Goal: Task Accomplishment & Management: Use online tool/utility

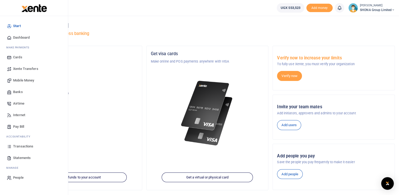
click at [28, 145] on span "Transactions" at bounding box center [23, 146] width 20 height 5
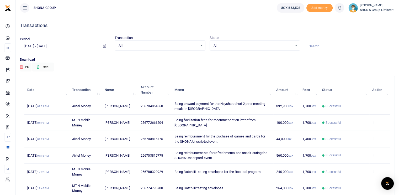
click at [54, 45] on input "[DATE] - [DATE]" at bounding box center [59, 46] width 79 height 9
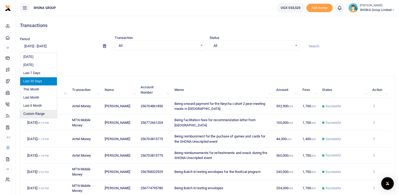
click at [44, 113] on li "Custom Range" at bounding box center [38, 114] width 37 height 8
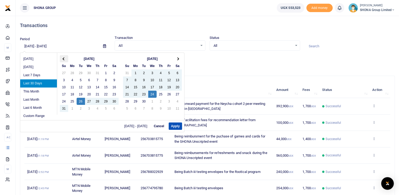
click at [65, 59] on th at bounding box center [64, 58] width 8 height 7
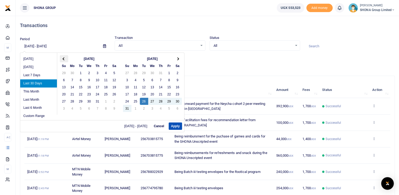
click at [65, 60] on th at bounding box center [64, 58] width 8 height 7
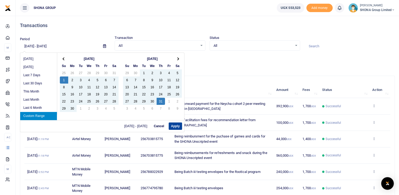
click at [172, 128] on button "Apply" at bounding box center [175, 125] width 13 height 7
type input "06/01/2025 - 07/31/2025"
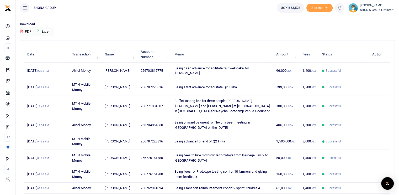
scroll to position [92, 0]
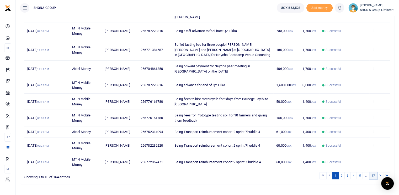
click at [374, 172] on link "17" at bounding box center [374, 175] width 8 height 7
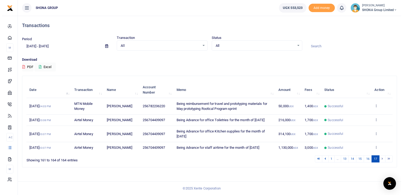
scroll to position [0, 0]
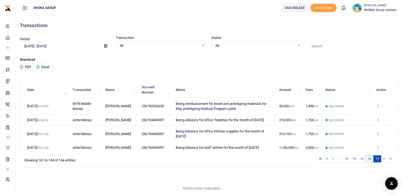
click at [370, 160] on link "16" at bounding box center [370, 158] width 8 height 7
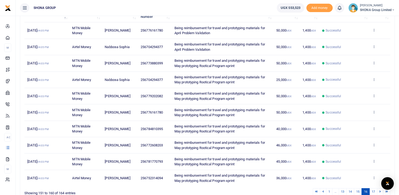
scroll to position [102, 0]
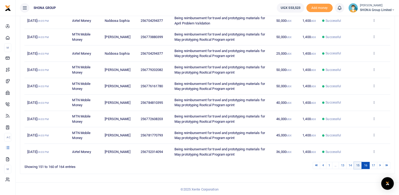
click at [356, 166] on link "15" at bounding box center [358, 165] width 8 height 7
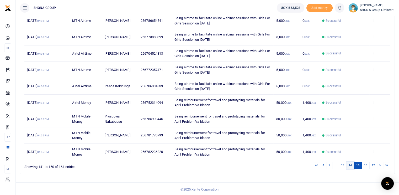
click at [351, 165] on link "14" at bounding box center [351, 165] width 8 height 7
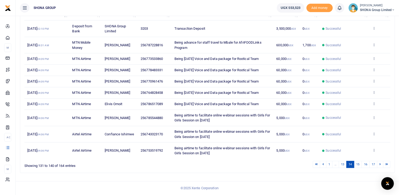
scroll to position [87, 0]
click at [344, 164] on link "13" at bounding box center [343, 164] width 8 height 7
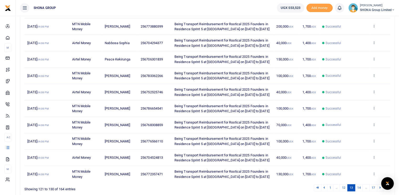
scroll to position [102, 0]
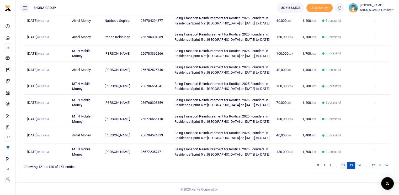
click at [345, 164] on link "12" at bounding box center [344, 165] width 8 height 7
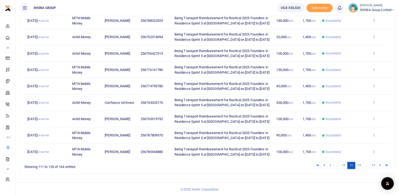
click at [345, 164] on link "11" at bounding box center [344, 165] width 8 height 7
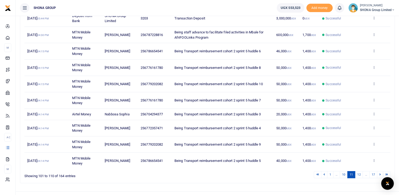
scroll to position [97, 0]
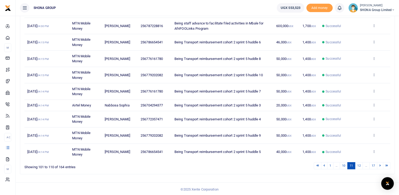
click at [345, 164] on link "10" at bounding box center [344, 165] width 8 height 7
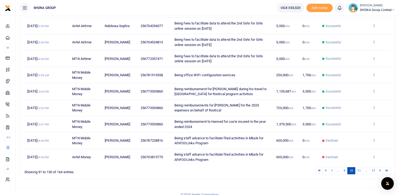
click at [375, 107] on icon at bounding box center [374, 108] width 3 height 4
click at [358, 116] on link "View details" at bounding box center [354, 115] width 41 height 7
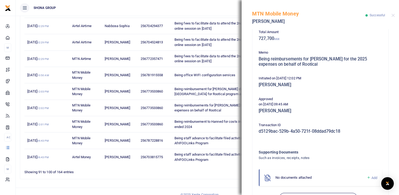
scroll to position [89, 0]
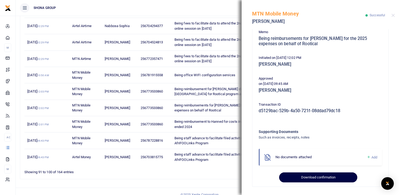
click at [313, 177] on button "Download confirmation" at bounding box center [318, 177] width 78 height 10
click at [311, 176] on button "Download confirmation" at bounding box center [318, 177] width 78 height 10
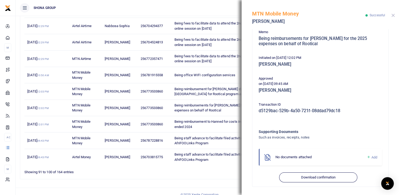
click at [393, 16] on button "Close" at bounding box center [393, 15] width 3 height 3
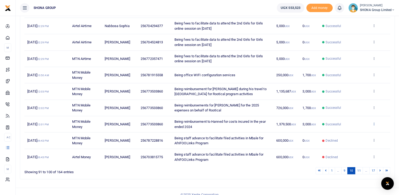
click at [375, 122] on icon at bounding box center [374, 124] width 3 height 4
click at [355, 131] on link "View details" at bounding box center [354, 131] width 41 height 7
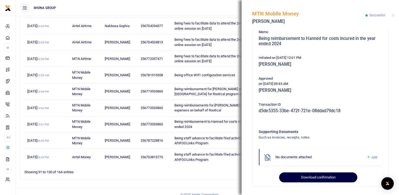
click at [310, 176] on button "Download confirmation" at bounding box center [318, 177] width 78 height 10
click at [314, 178] on button "Download confirmation" at bounding box center [318, 177] width 78 height 10
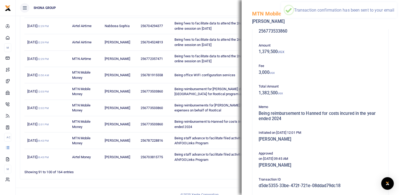
scroll to position [11, 0]
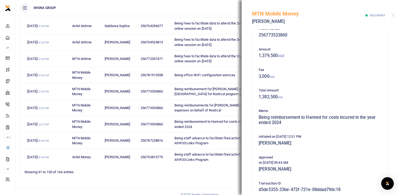
click at [394, 12] on div "MTN Mobile Money Hannes Paul L Van Den Eeckhout Successful" at bounding box center [321, 14] width 158 height 29
click at [392, 17] on div at bounding box center [393, 15] width 3 height 3
click at [392, 17] on div "MTN Mobile Money Hannes Paul L Van Den Eeckhout Successful" at bounding box center [321, 14] width 158 height 29
click at [392, 14] on button "Close" at bounding box center [393, 15] width 3 height 3
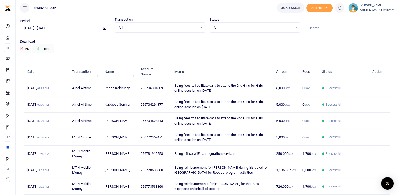
scroll to position [18, 0]
click at [50, 29] on input "06/01/2025 - 07/31/2025" at bounding box center [59, 28] width 79 height 9
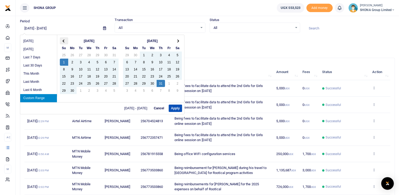
click at [63, 40] on span at bounding box center [64, 40] width 3 height 3
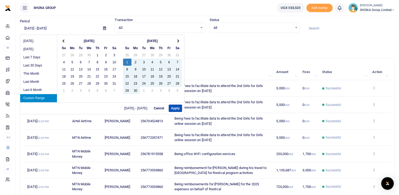
click at [63, 40] on span at bounding box center [64, 40] width 3 height 3
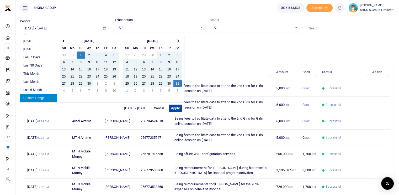
click at [175, 108] on button "Apply" at bounding box center [175, 108] width 13 height 7
type input "04/01/2025 - 05/31/2025"
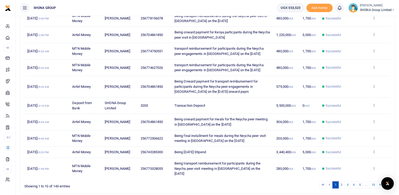
scroll to position [97, 0]
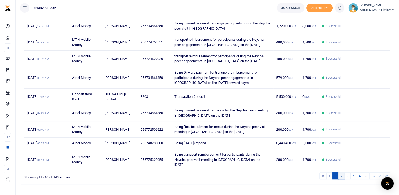
click at [343, 172] on link "2" at bounding box center [342, 175] width 6 height 7
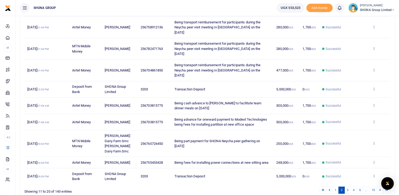
scroll to position [107, 0]
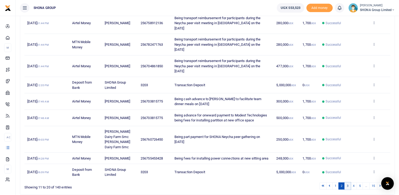
click at [349, 182] on link "3" at bounding box center [348, 185] width 6 height 7
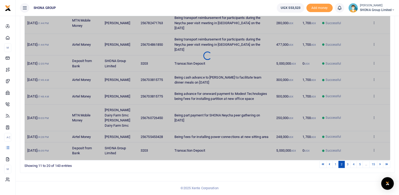
scroll to position [148, 0]
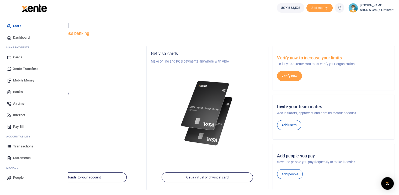
click at [16, 146] on span "Transactions" at bounding box center [23, 146] width 20 height 5
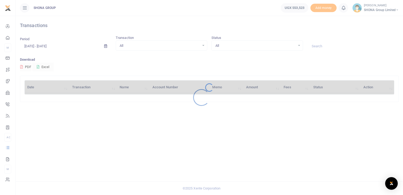
click at [43, 46] on div at bounding box center [201, 97] width 403 height 195
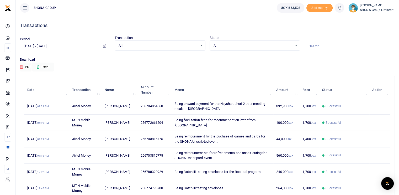
click at [43, 45] on input "08/26/2025 - 09/24/2025" at bounding box center [59, 46] width 79 height 9
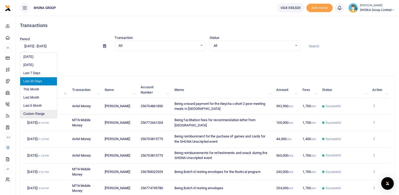
click at [38, 113] on li "Custom Range" at bounding box center [38, 114] width 37 height 8
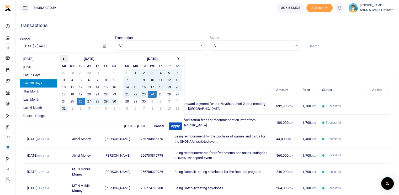
click at [66, 58] on th at bounding box center [64, 58] width 8 height 7
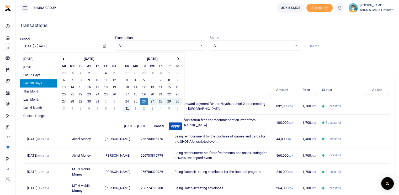
click at [66, 58] on th at bounding box center [64, 58] width 8 height 7
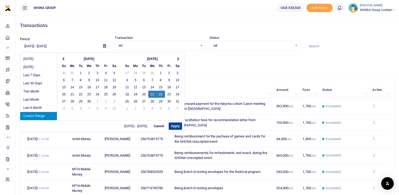
click at [173, 126] on button "Apply" at bounding box center [175, 125] width 13 height 7
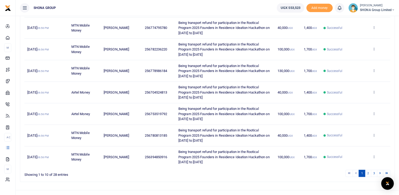
scroll to position [143, 0]
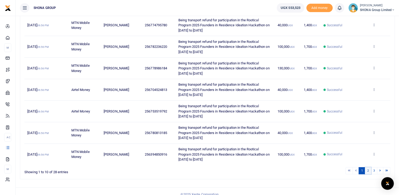
click at [370, 167] on link "2" at bounding box center [368, 170] width 6 height 7
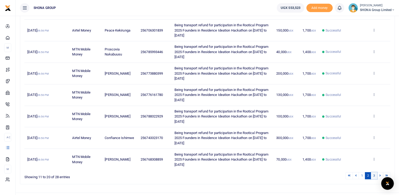
click at [375, 175] on link "3" at bounding box center [374, 175] width 6 height 7
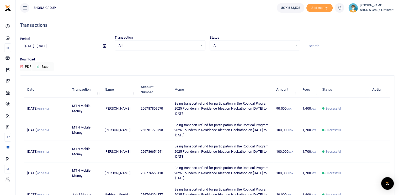
scroll to position [0, 0]
click at [29, 65] on button "PDF" at bounding box center [26, 67] width 12 height 9
click at [45, 44] on input "05/21/2025 - 05/22/2025" at bounding box center [59, 46] width 79 height 9
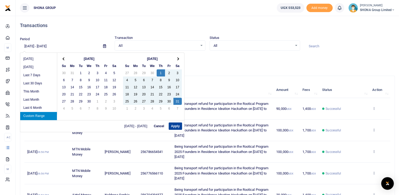
click at [173, 129] on button "Apply" at bounding box center [175, 125] width 13 height 7
type input "05/01/2025 - 05/31/2025"
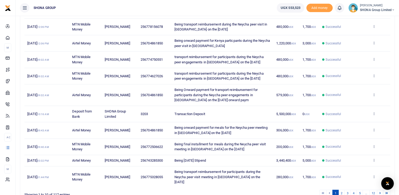
scroll to position [102, 0]
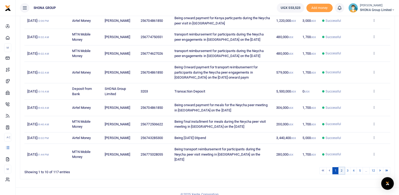
click at [341, 167] on link "2" at bounding box center [342, 170] width 6 height 7
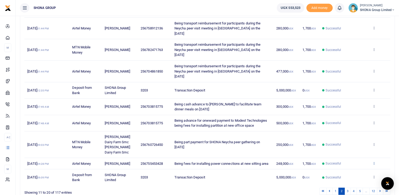
click at [373, 161] on icon at bounding box center [374, 163] width 3 height 4
click at [351, 148] on link "View details" at bounding box center [354, 148] width 41 height 7
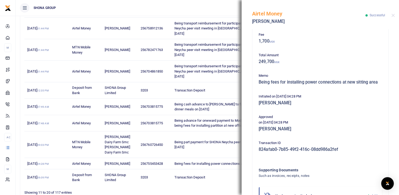
scroll to position [89, 0]
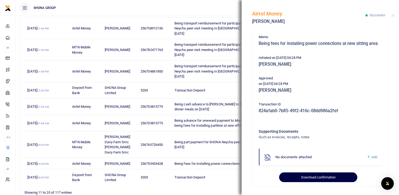
click at [302, 176] on button "Download confirmation" at bounding box center [318, 177] width 78 height 10
click at [310, 178] on button "Download confirmation" at bounding box center [318, 177] width 78 height 10
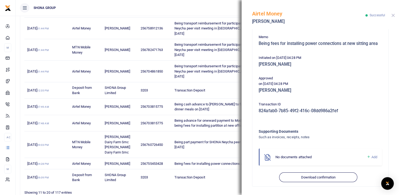
click at [393, 15] on button "Close" at bounding box center [393, 15] width 3 height 3
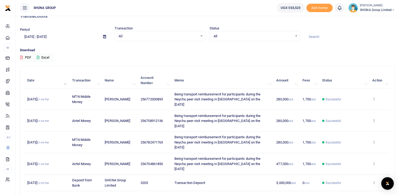
scroll to position [0, 0]
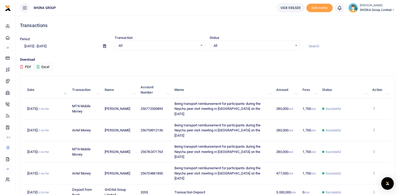
click at [56, 49] on input "05/01/2025 - 05/31/2025" at bounding box center [59, 46] width 79 height 9
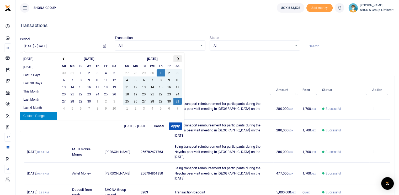
click at [179, 58] on th at bounding box center [178, 58] width 8 height 7
click at [174, 125] on button "Apply" at bounding box center [175, 125] width 13 height 7
type input "06/01/2025 - 06/30/2025"
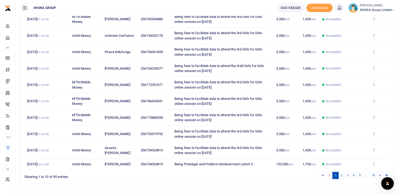
scroll to position [97, 0]
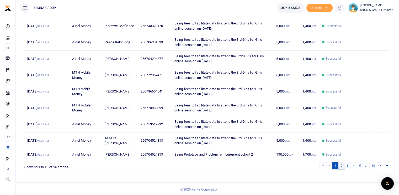
click at [341, 164] on link "2" at bounding box center [342, 165] width 6 height 7
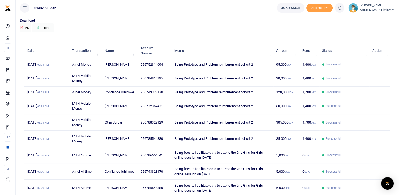
scroll to position [92, 0]
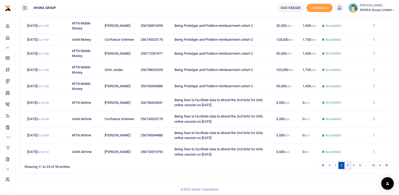
click at [349, 164] on link "3" at bounding box center [348, 165] width 6 height 7
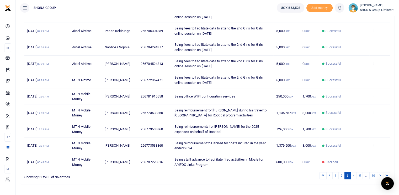
click at [375, 94] on icon at bounding box center [374, 96] width 3 height 4
click at [353, 103] on link "View details" at bounding box center [354, 104] width 41 height 7
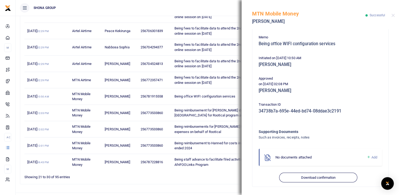
scroll to position [84, 0]
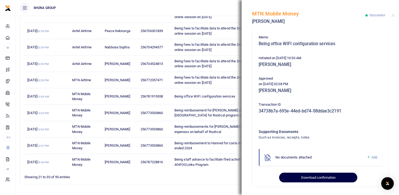
click at [287, 179] on button "Download confirmation" at bounding box center [318, 178] width 78 height 10
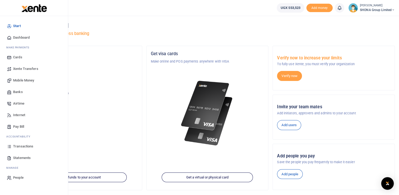
click at [24, 146] on span "Transactions" at bounding box center [23, 146] width 20 height 5
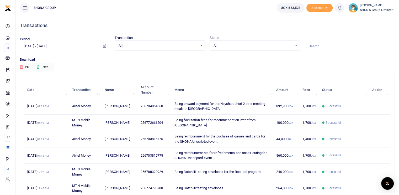
click at [53, 46] on input "[DATE] - [DATE]" at bounding box center [59, 46] width 79 height 9
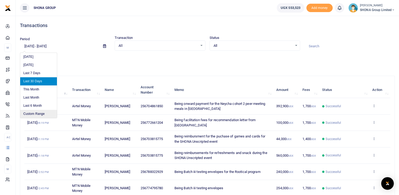
click at [34, 114] on li "Custom Range" at bounding box center [38, 114] width 37 height 8
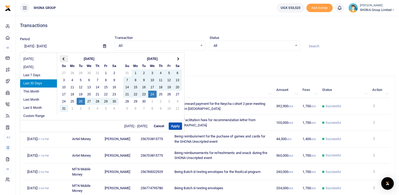
click at [62, 58] on th at bounding box center [64, 58] width 8 height 7
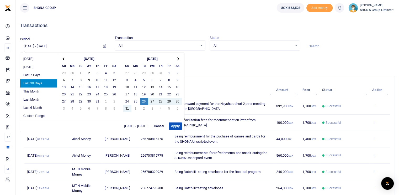
click at [62, 58] on th at bounding box center [64, 58] width 8 height 7
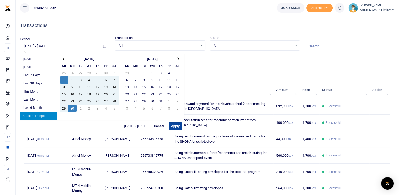
click at [176, 126] on button "Apply" at bounding box center [175, 125] width 13 height 7
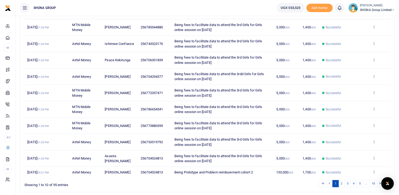
scroll to position [97, 0]
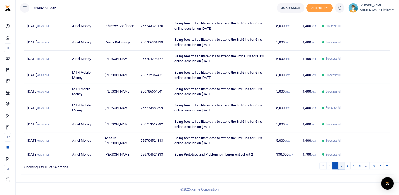
click at [341, 165] on link "2" at bounding box center [342, 165] width 6 height 7
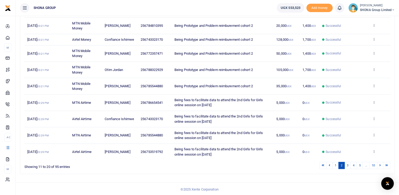
scroll to position [65, 0]
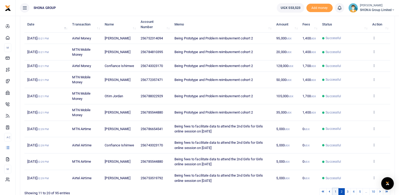
click at [337, 191] on link "1" at bounding box center [336, 191] width 6 height 7
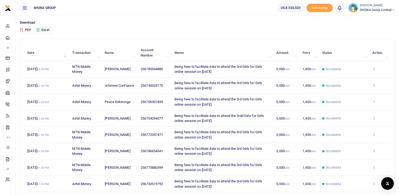
scroll to position [0, 0]
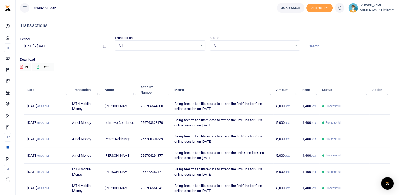
click at [49, 44] on input "06/01/2025 - 06/30/2025" at bounding box center [59, 46] width 79 height 9
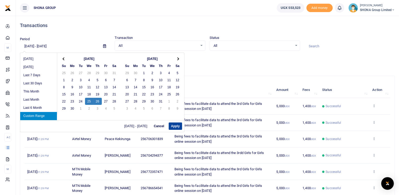
click at [177, 127] on button "Apply" at bounding box center [175, 125] width 13 height 7
type input "06/25/2025 - 06/26/2025"
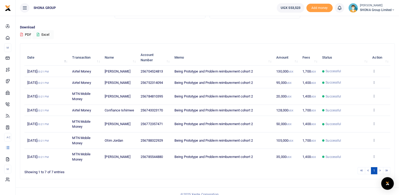
scroll to position [38, 0]
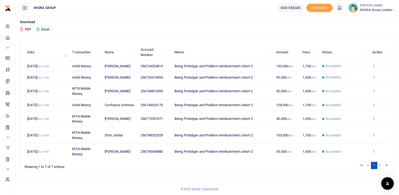
click at [27, 29] on button "PDF" at bounding box center [26, 29] width 12 height 9
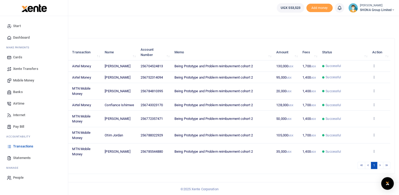
click at [22, 147] on span "Transactions" at bounding box center [23, 146] width 20 height 5
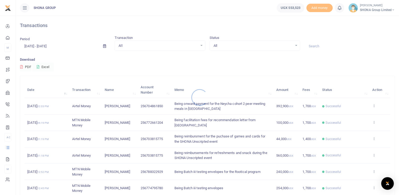
click at [42, 46] on div at bounding box center [199, 97] width 399 height 195
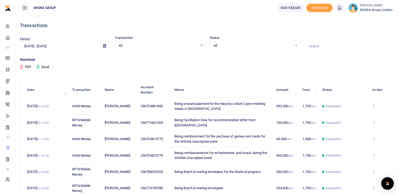
click at [44, 45] on input "[DATE] - [DATE]" at bounding box center [59, 46] width 79 height 9
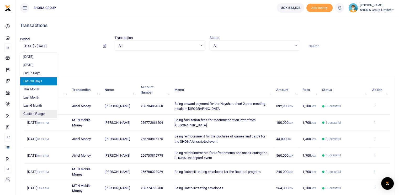
click at [33, 112] on li "Custom Range" at bounding box center [38, 114] width 37 height 8
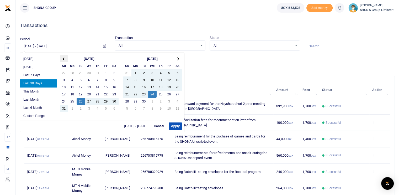
click at [64, 58] on span at bounding box center [64, 58] width 3 height 3
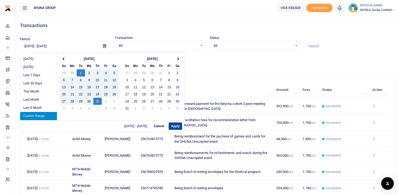
click at [181, 125] on button "Apply" at bounding box center [175, 125] width 13 height 7
type input "[DATE] - [DATE]"
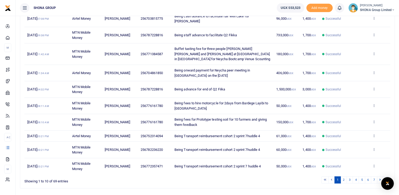
scroll to position [92, 0]
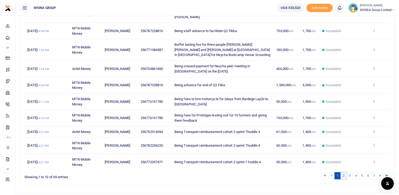
click at [344, 172] on link "2" at bounding box center [344, 175] width 6 height 7
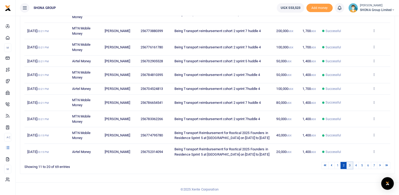
click at [352, 165] on link "3" at bounding box center [350, 165] width 6 height 7
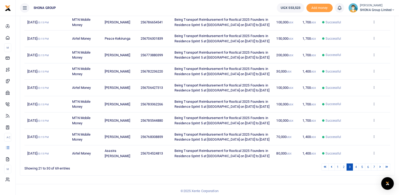
scroll to position [102, 0]
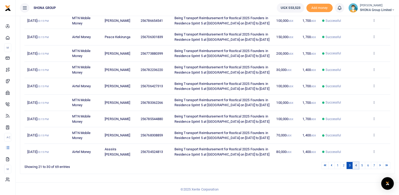
click at [357, 164] on link "4" at bounding box center [356, 165] width 6 height 7
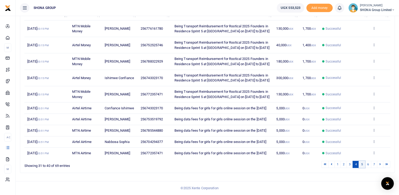
click at [364, 163] on link "5" at bounding box center [362, 164] width 6 height 7
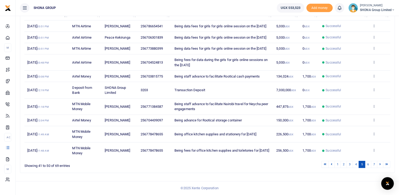
scroll to position [92, 0]
click at [375, 133] on icon at bounding box center [374, 134] width 3 height 4
click at [349, 154] on link "View details" at bounding box center [354, 157] width 41 height 7
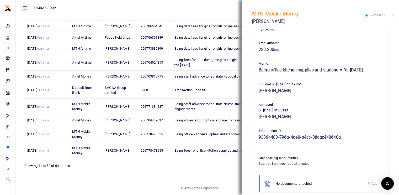
scroll to position [84, 0]
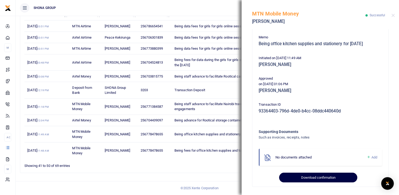
click at [304, 176] on button "Download confirmation" at bounding box center [318, 178] width 78 height 10
click at [310, 178] on button "Download confirmation" at bounding box center [318, 178] width 78 height 10
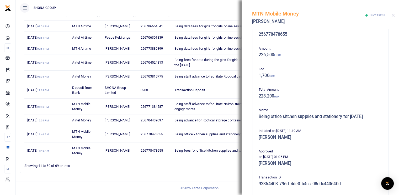
scroll to position [5, 0]
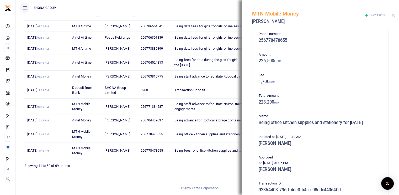
click at [393, 15] on button "Close" at bounding box center [393, 15] width 3 height 3
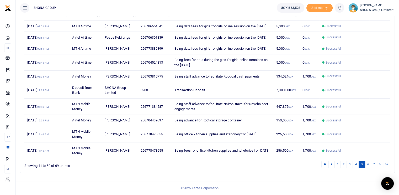
click at [374, 150] on icon at bounding box center [374, 150] width 3 height 4
click at [354, 131] on link "View details" at bounding box center [354, 130] width 41 height 7
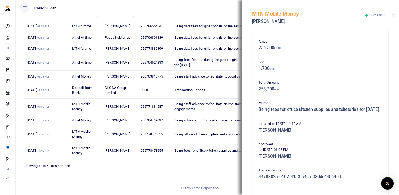
scroll to position [89, 0]
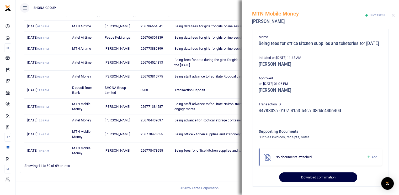
click at [323, 176] on button "Download confirmation" at bounding box center [318, 177] width 78 height 10
click at [306, 177] on button "Download confirmation" at bounding box center [318, 177] width 78 height 10
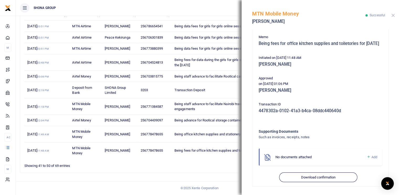
click at [394, 15] on button "Close" at bounding box center [393, 15] width 3 height 3
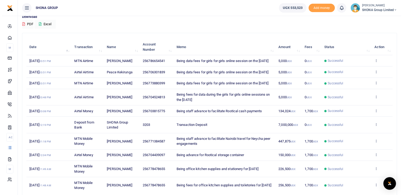
scroll to position [0, 0]
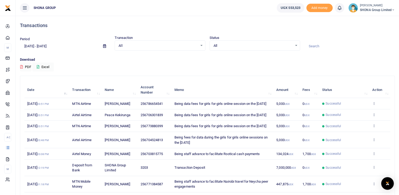
click at [50, 44] on input "[DATE] - [DATE]" at bounding box center [59, 46] width 79 height 9
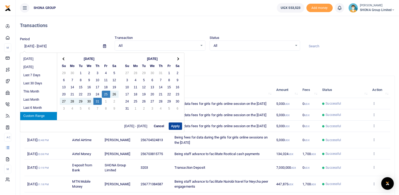
click at [174, 125] on button "Apply" at bounding box center [175, 125] width 13 height 7
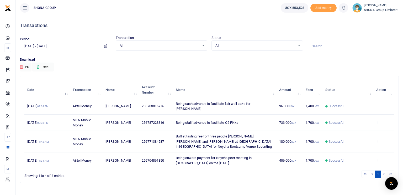
click at [379, 120] on icon at bounding box center [378, 122] width 3 height 4
click at [358, 126] on link "View details" at bounding box center [358, 125] width 41 height 7
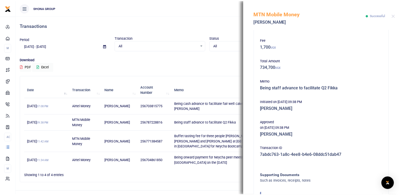
scroll to position [84, 0]
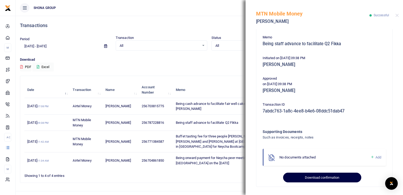
click at [318, 178] on button "Download confirmation" at bounding box center [322, 178] width 78 height 10
click at [309, 176] on button "Download confirmation" at bounding box center [322, 178] width 78 height 10
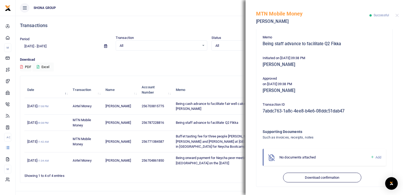
click at [183, 170] on div "1" at bounding box center [287, 174] width 216 height 8
click at [398, 14] on button "Close" at bounding box center [397, 15] width 3 height 3
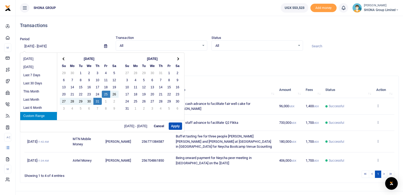
click at [44, 43] on input "07/25/2025 - 07/31/2025" at bounding box center [60, 46] width 80 height 9
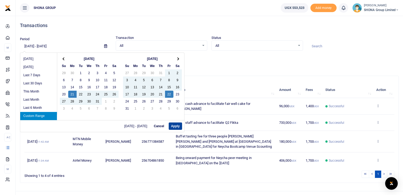
click at [174, 125] on button "Apply" at bounding box center [175, 125] width 13 height 7
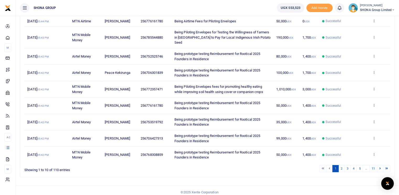
scroll to position [102, 0]
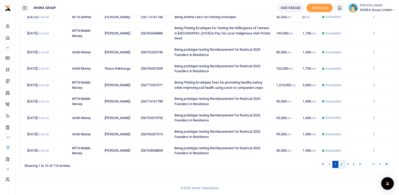
click at [341, 165] on link "2" at bounding box center [342, 164] width 6 height 7
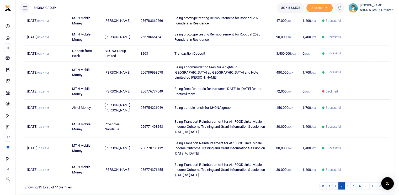
scroll to position [112, 0]
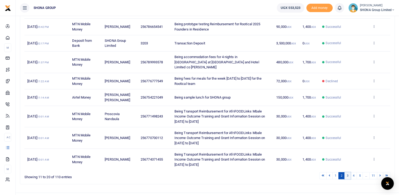
click at [349, 172] on link "3" at bounding box center [348, 175] width 6 height 7
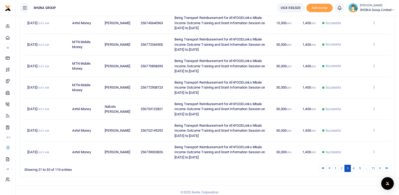
scroll to position [153, 0]
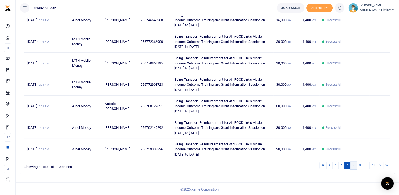
click at [355, 165] on link "4" at bounding box center [354, 165] width 6 height 7
click at [361, 165] on link "5" at bounding box center [360, 165] width 6 height 7
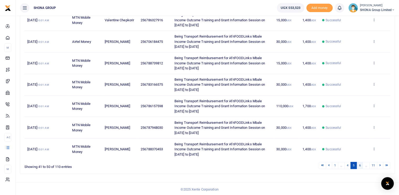
click at [361, 166] on link "6" at bounding box center [360, 165] width 6 height 7
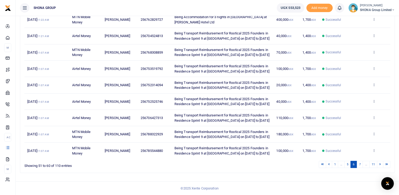
scroll to position [143, 0]
click at [361, 164] on link "7" at bounding box center [360, 164] width 6 height 7
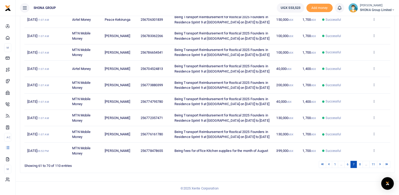
scroll to position [148, 0]
click at [360, 163] on link "8" at bounding box center [360, 164] width 6 height 7
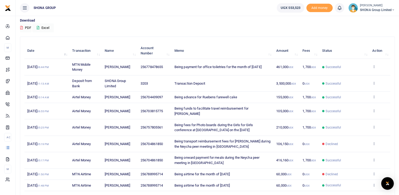
scroll to position [0, 0]
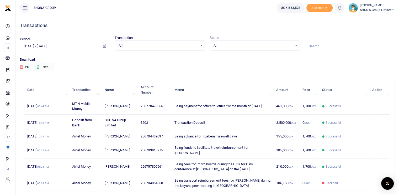
click at [48, 45] on input "07/21/2025 - 08/22/2025" at bounding box center [59, 46] width 79 height 9
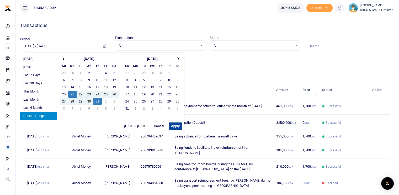
click at [176, 129] on button "Apply" at bounding box center [175, 125] width 13 height 7
type input "07/21/2025 - 07/31/2025"
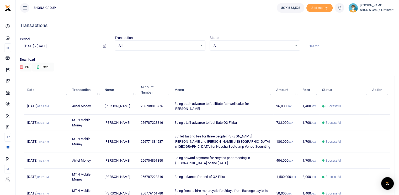
click at [376, 174] on icon at bounding box center [374, 176] width 3 height 4
click at [356, 174] on link "View details" at bounding box center [354, 174] width 41 height 7
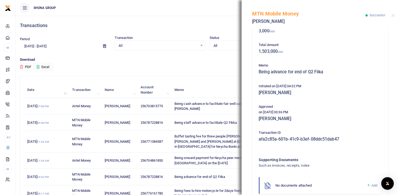
scroll to position [84, 0]
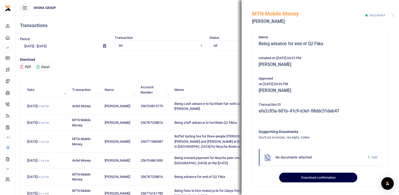
click at [300, 176] on button "Download confirmation" at bounding box center [318, 178] width 78 height 10
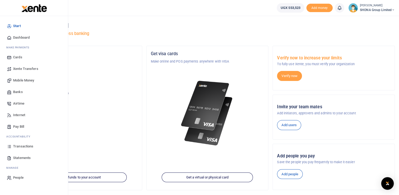
click at [23, 147] on span "Transactions" at bounding box center [23, 146] width 20 height 5
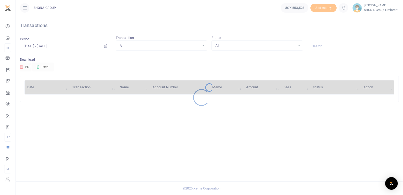
click at [38, 45] on div at bounding box center [201, 97] width 403 height 195
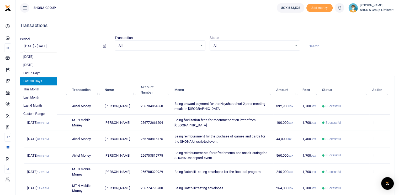
click at [38, 45] on input "[DATE] - [DATE]" at bounding box center [59, 46] width 79 height 9
click at [36, 112] on li "Custom Range" at bounding box center [38, 114] width 37 height 8
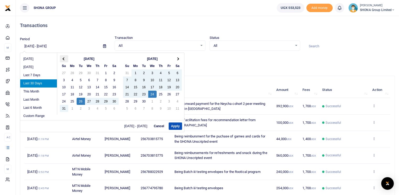
click at [63, 59] on span at bounding box center [64, 58] width 3 height 3
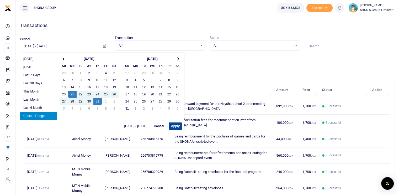
click at [176, 127] on button "Apply" at bounding box center [175, 125] width 13 height 7
type input "[DATE] - [DATE]"
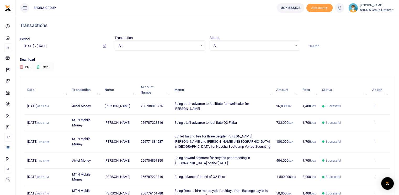
click at [373, 104] on icon at bounding box center [374, 106] width 3 height 4
click at [351, 112] on link "View details" at bounding box center [354, 111] width 41 height 7
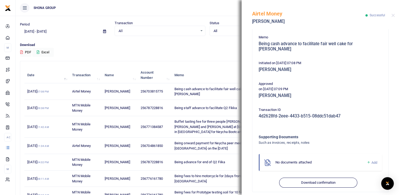
scroll to position [48, 0]
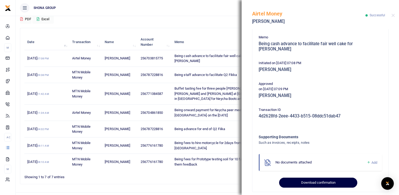
click at [304, 178] on button "Download confirmation" at bounding box center [318, 183] width 78 height 10
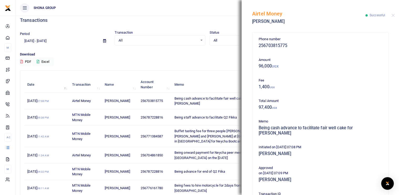
scroll to position [0, 0]
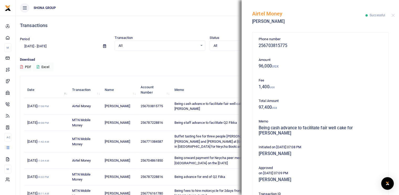
click at [53, 46] on input "[DATE] - [DATE]" at bounding box center [59, 46] width 79 height 9
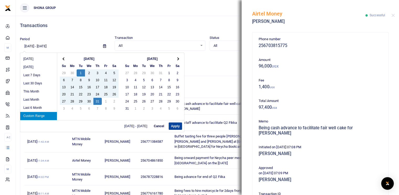
click at [179, 126] on button "Apply" at bounding box center [175, 125] width 13 height 7
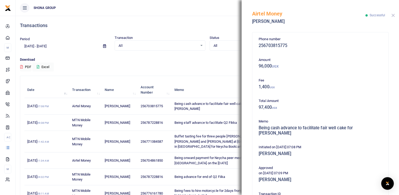
click at [393, 15] on button "Close" at bounding box center [393, 15] width 3 height 3
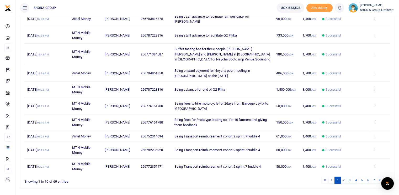
scroll to position [92, 0]
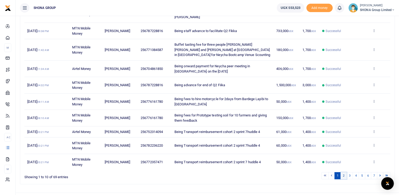
click at [342, 172] on link "2" at bounding box center [344, 175] width 6 height 7
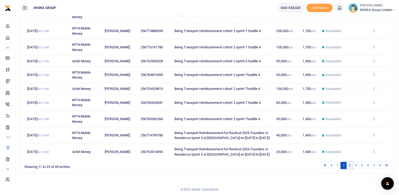
click at [351, 164] on link "3" at bounding box center [350, 165] width 6 height 7
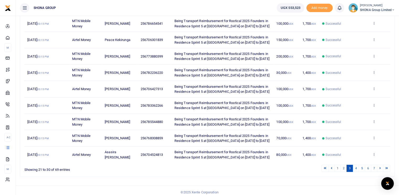
scroll to position [102, 0]
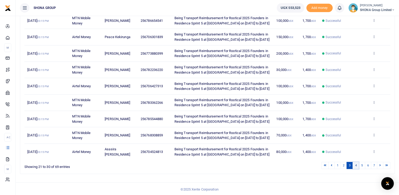
click at [355, 164] on link "4" at bounding box center [356, 165] width 6 height 7
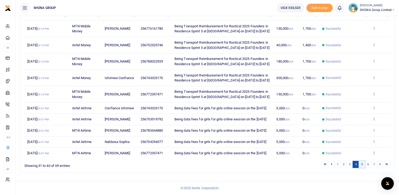
click at [361, 165] on link "5" at bounding box center [362, 164] width 6 height 7
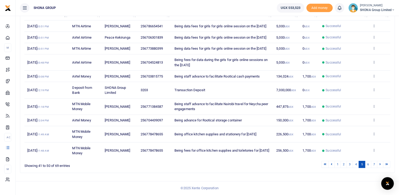
scroll to position [92, 0]
click at [368, 165] on link "6" at bounding box center [368, 164] width 6 height 7
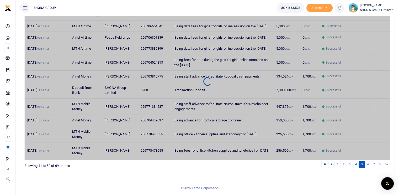
scroll to position [87, 0]
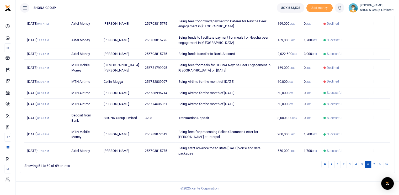
click at [375, 133] on icon at bounding box center [374, 134] width 3 height 4
click at [355, 144] on link "View details" at bounding box center [354, 147] width 41 height 7
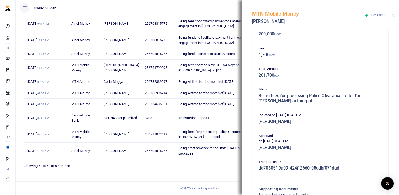
scroll to position [89, 0]
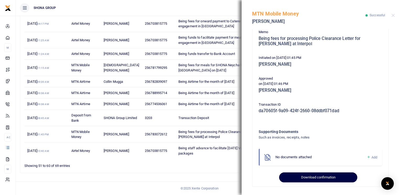
click at [307, 175] on button "Download confirmation" at bounding box center [318, 177] width 78 height 10
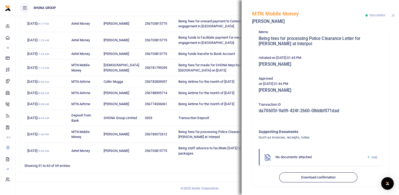
click at [394, 14] on button "Close" at bounding box center [393, 15] width 3 height 3
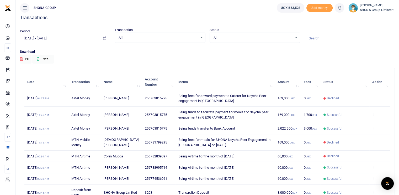
scroll to position [0, 0]
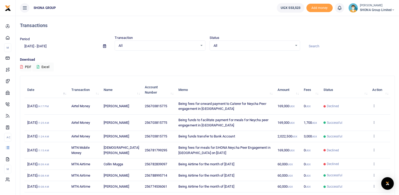
click at [41, 45] on input "[DATE] - [DATE]" at bounding box center [59, 46] width 79 height 9
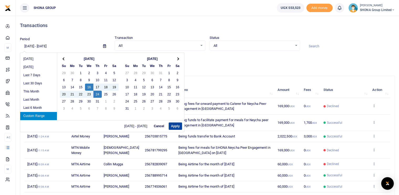
click at [175, 127] on button "Apply" at bounding box center [175, 125] width 13 height 7
type input "07/16/2025 - 07/24/2025"
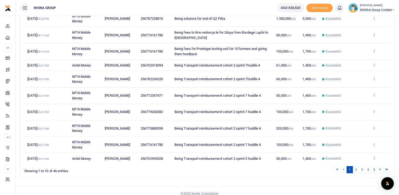
scroll to position [92, 0]
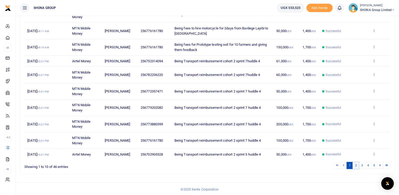
click at [357, 165] on link "2" at bounding box center [356, 165] width 6 height 7
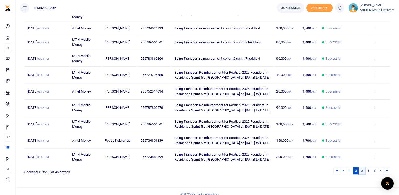
click at [361, 171] on link "3" at bounding box center [362, 170] width 6 height 7
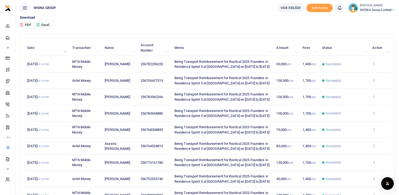
scroll to position [39, 0]
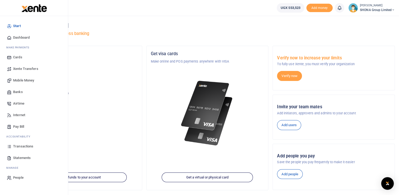
click at [27, 146] on span "Transactions" at bounding box center [23, 146] width 20 height 5
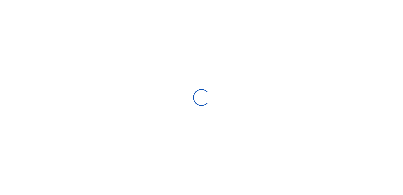
select select
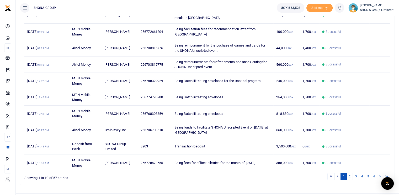
scroll to position [102, 0]
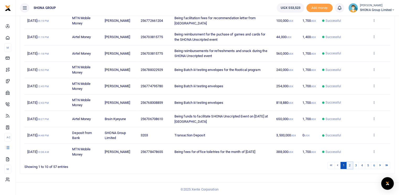
click at [351, 166] on link "2" at bounding box center [350, 165] width 6 height 7
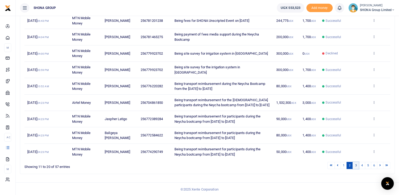
click at [355, 168] on link "3" at bounding box center [356, 165] width 6 height 7
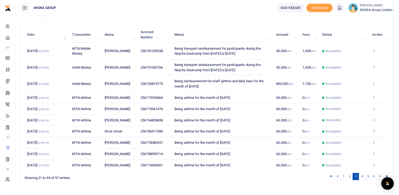
scroll to position [81, 0]
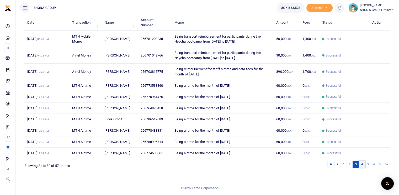
click at [361, 165] on link "4" at bounding box center [362, 164] width 6 height 7
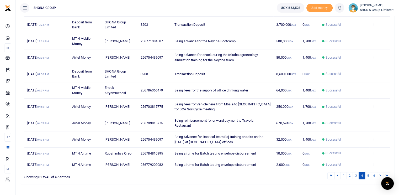
scroll to position [92, 0]
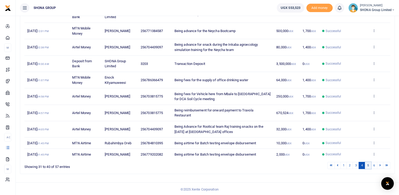
click at [369, 165] on link "5" at bounding box center [368, 165] width 6 height 7
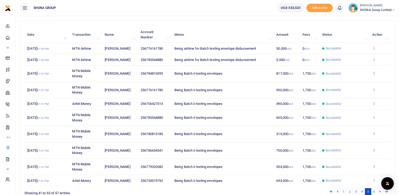
scroll to position [81, 0]
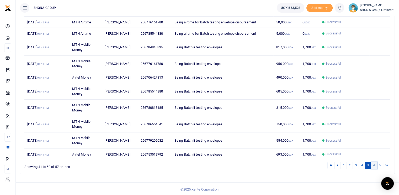
click at [373, 164] on link "6" at bounding box center [374, 165] width 6 height 7
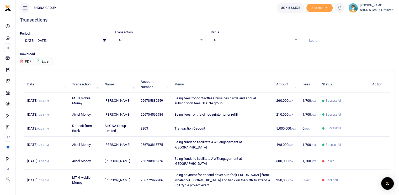
scroll to position [0, 0]
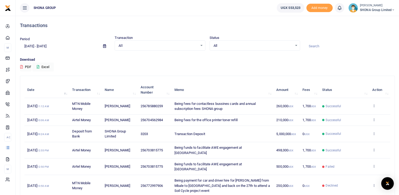
click at [55, 47] on input "[DATE] - [DATE]" at bounding box center [59, 46] width 79 height 9
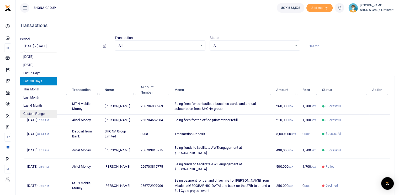
click at [35, 112] on li "Custom Range" at bounding box center [38, 114] width 37 height 8
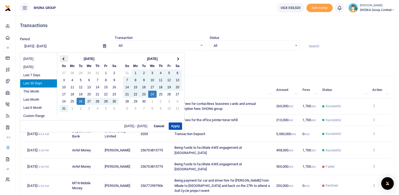
click at [63, 59] on span at bounding box center [64, 58] width 3 height 3
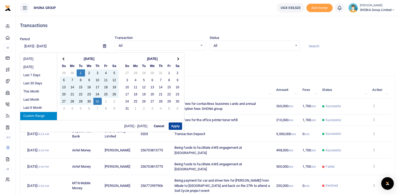
click at [175, 127] on button "Apply" at bounding box center [175, 125] width 13 height 7
type input "[DATE] - [DATE]"
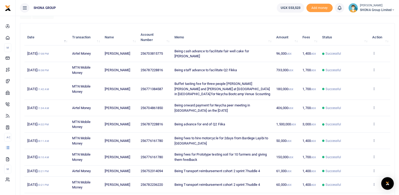
scroll to position [79, 0]
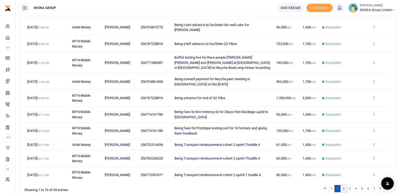
click at [345, 185] on link "2" at bounding box center [344, 188] width 6 height 7
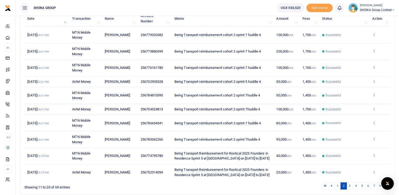
scroll to position [92, 0]
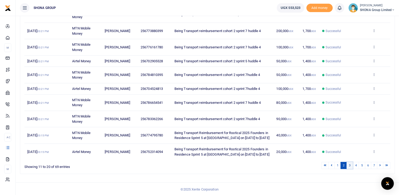
click at [352, 164] on link "3" at bounding box center [350, 165] width 6 height 7
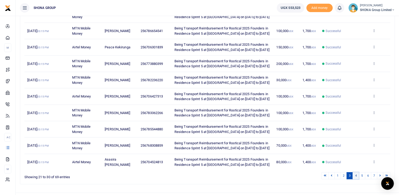
click at [355, 174] on link "4" at bounding box center [356, 175] width 6 height 7
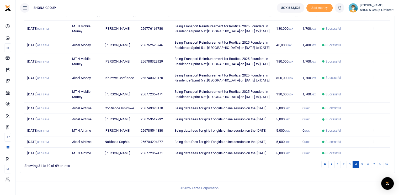
scroll to position [102, 0]
click at [363, 163] on link "5" at bounding box center [362, 164] width 6 height 7
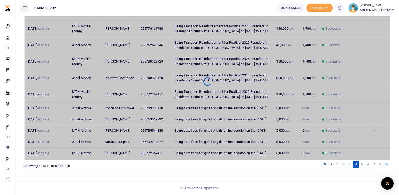
scroll to position [92, 0]
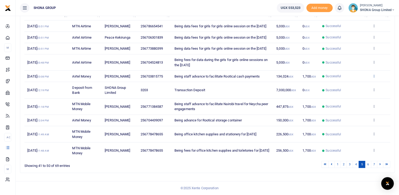
click at [373, 77] on icon at bounding box center [374, 76] width 3 height 4
click at [358, 96] on link "View details" at bounding box center [354, 99] width 41 height 7
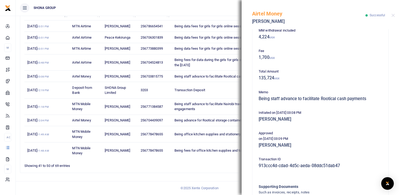
scroll to position [105, 0]
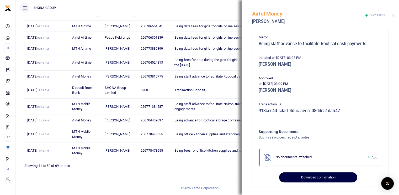
click at [323, 177] on button "Download confirmation" at bounding box center [318, 177] width 78 height 10
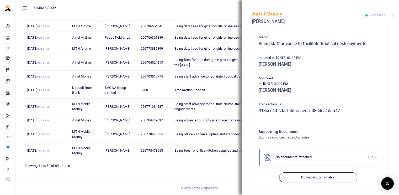
click at [395, 17] on div "Airtel Money Janat Nagawa Successful" at bounding box center [321, 14] width 158 height 29
click at [394, 16] on button "Close" at bounding box center [393, 15] width 3 height 3
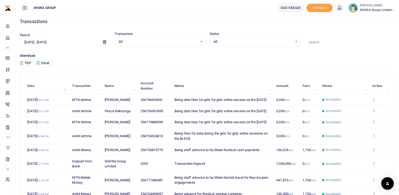
scroll to position [0, 0]
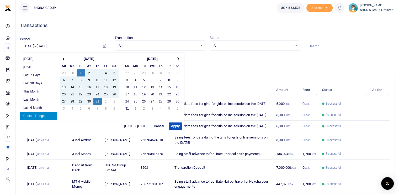
click at [46, 48] on input "[DATE] - [DATE]" at bounding box center [59, 46] width 79 height 9
click at [176, 126] on button "Apply" at bounding box center [175, 125] width 13 height 7
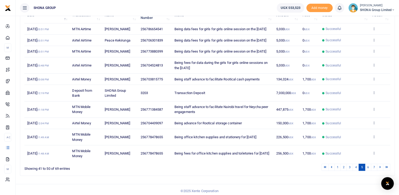
scroll to position [92, 0]
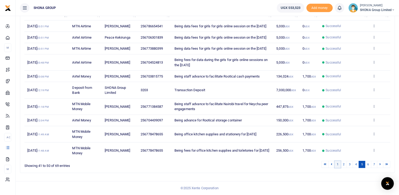
click at [338, 164] on link "1" at bounding box center [338, 164] width 6 height 7
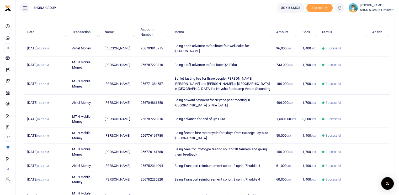
scroll to position [13, 0]
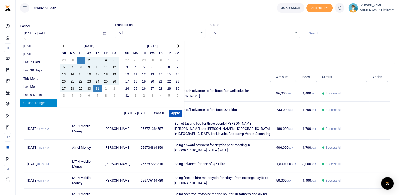
click at [49, 31] on input "[DATE] - [DATE]" at bounding box center [59, 33] width 79 height 9
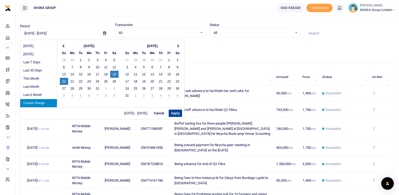
click at [173, 113] on button "Apply" at bounding box center [175, 113] width 13 height 7
type input "[DATE] - [DATE]"
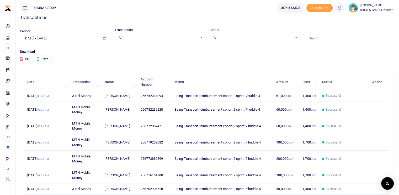
scroll to position [0, 0]
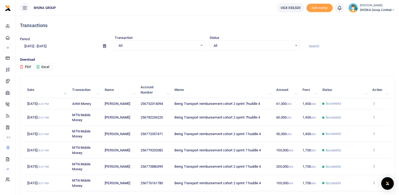
click at [27, 67] on button "PDF" at bounding box center [26, 67] width 12 height 9
